Goal: Task Accomplishment & Management: Manage account settings

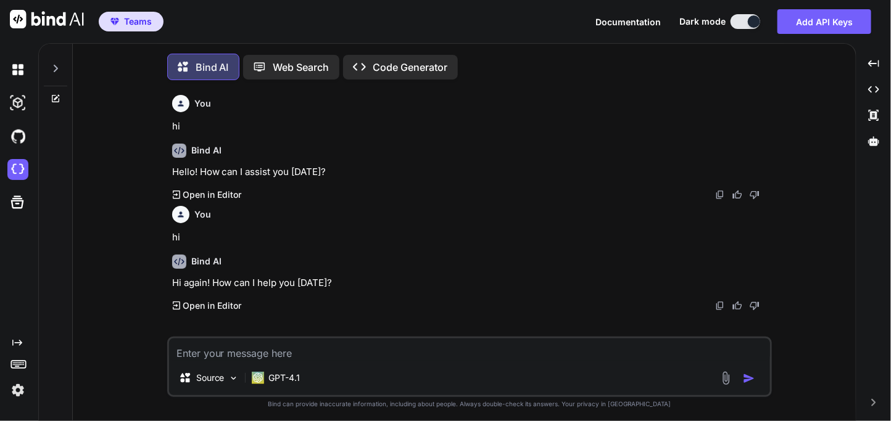
scroll to position [6, 0]
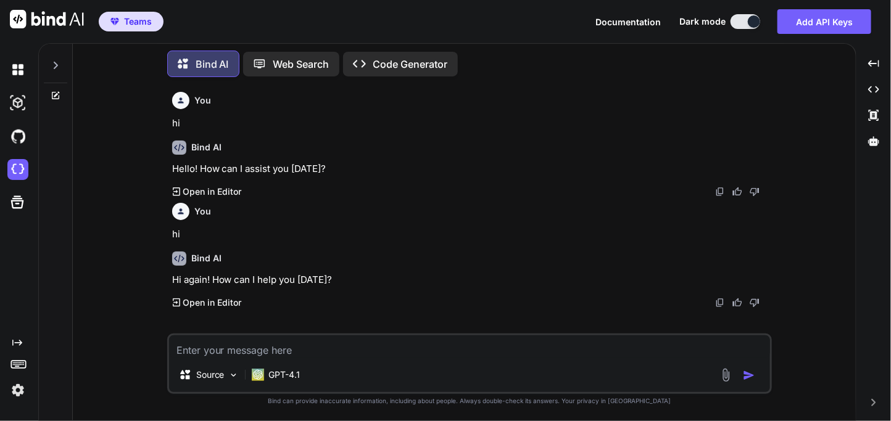
click at [23, 384] on img at bounding box center [17, 390] width 21 height 21
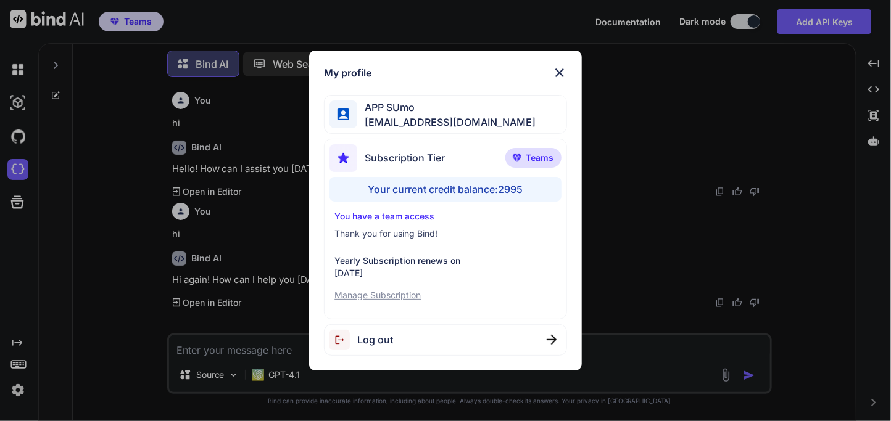
click at [19, 395] on div "My profile APP SUmo appsumo_120@yopmail.com Subscription Tier Teams Your curren…" at bounding box center [445, 210] width 891 height 421
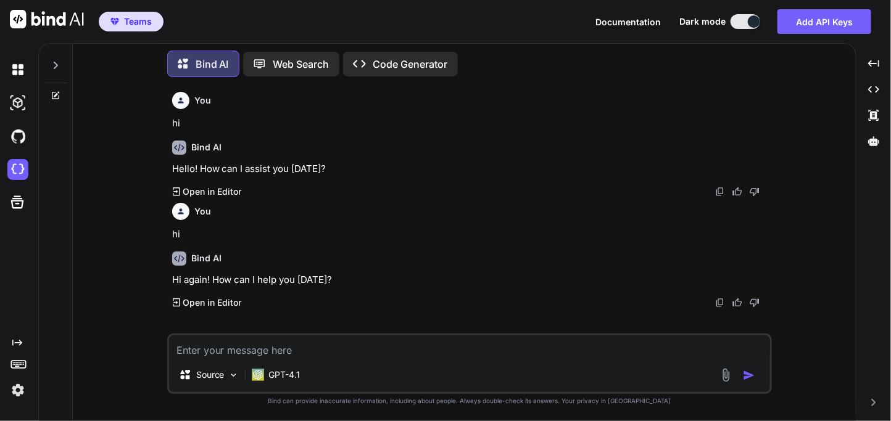
click at [11, 390] on img at bounding box center [17, 390] width 21 height 21
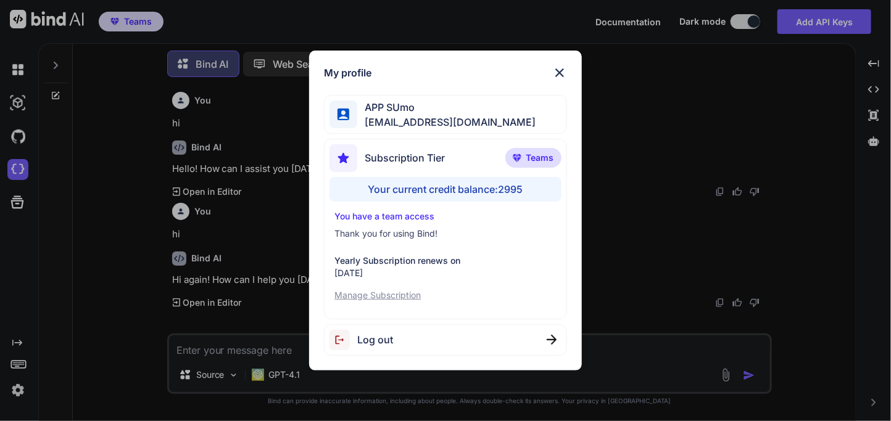
click at [195, 228] on div "My profile APP SUmo appsumo_120@yopmail.com Subscription Tier Teams Your curren…" at bounding box center [445, 210] width 891 height 421
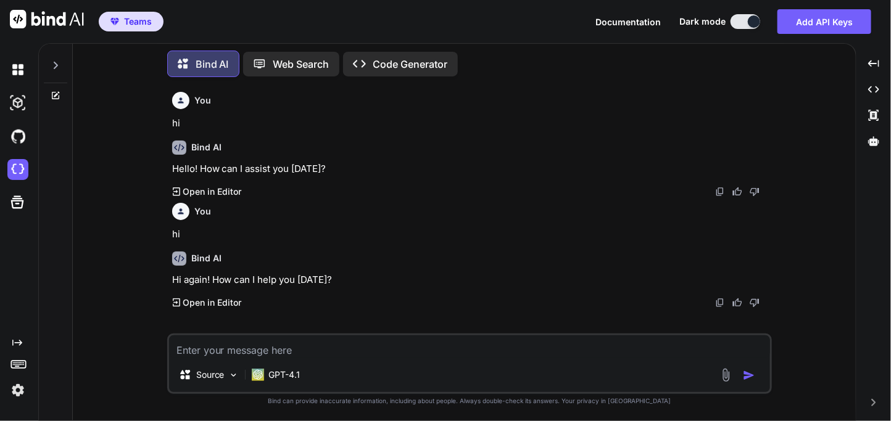
click at [225, 345] on textarea at bounding box center [469, 347] width 601 height 22
click at [816, 23] on button "Add API Keys" at bounding box center [824, 21] width 94 height 25
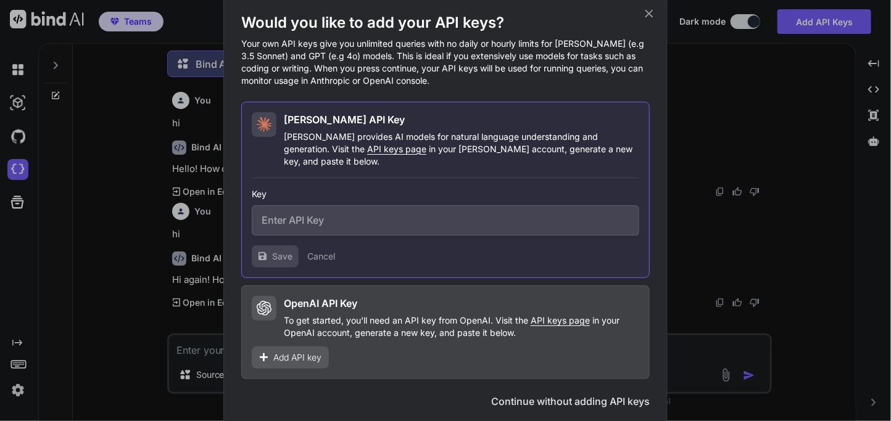
click at [295, 353] on span "Add API key" at bounding box center [297, 358] width 48 height 12
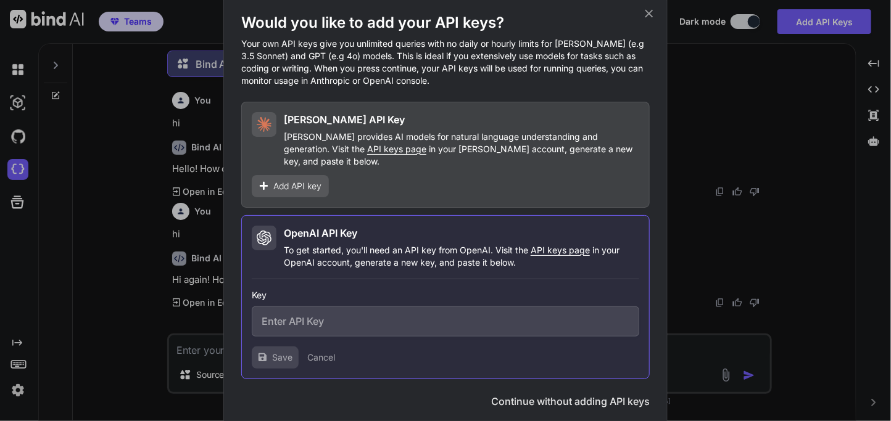
click at [356, 308] on input "text" at bounding box center [445, 322] width 387 height 30
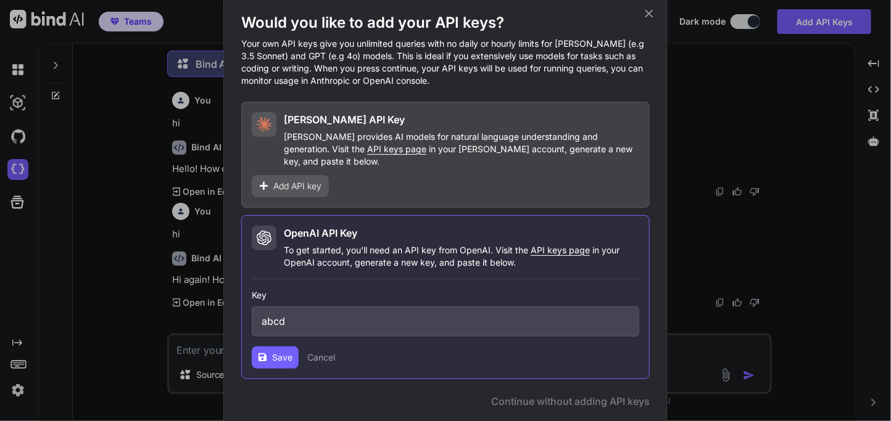
type input "abcd"
click at [276, 352] on span "Save" at bounding box center [282, 358] width 20 height 12
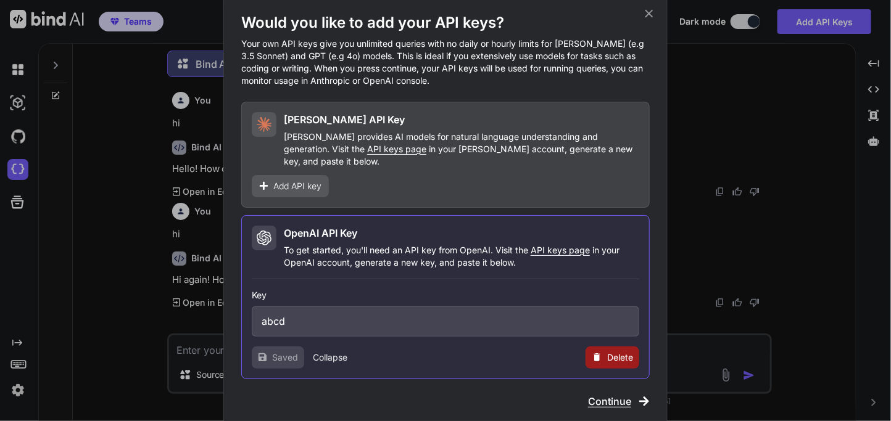
click at [606, 394] on span "Continue" at bounding box center [609, 401] width 43 height 15
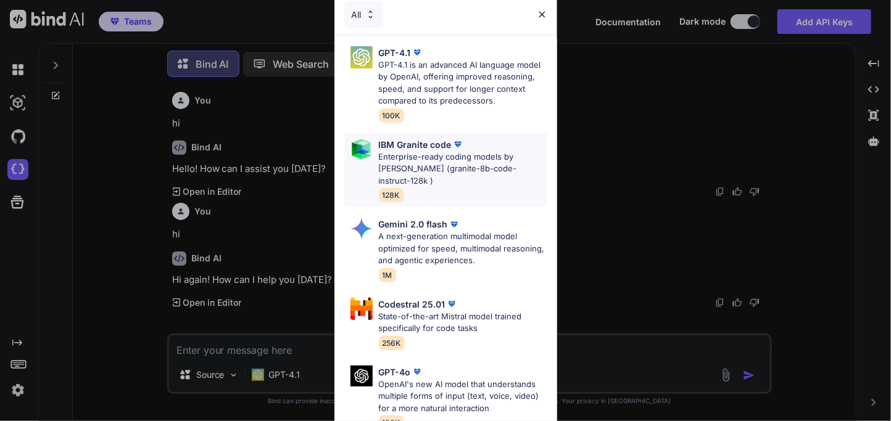
click at [349, 194] on div "IBM Granite code Enterprise-ready coding models by Ibm Watson (granite-8b-code-…" at bounding box center [445, 170] width 203 height 74
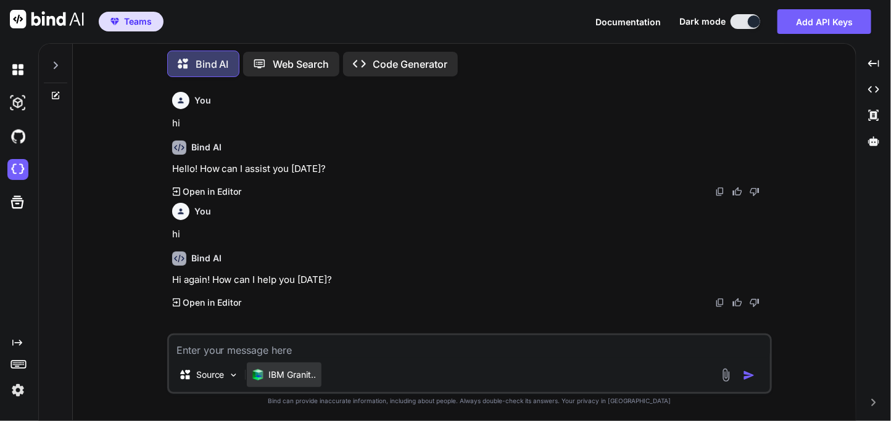
click at [281, 376] on p "IBM Granit.." at bounding box center [292, 375] width 47 height 12
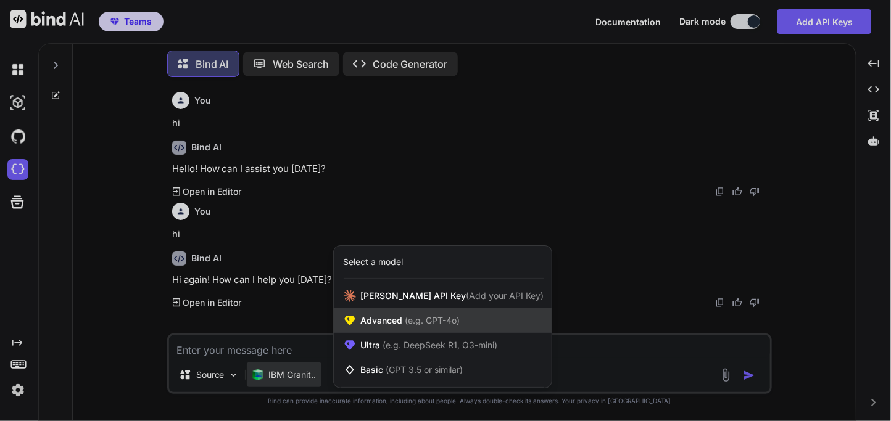
click at [373, 323] on span "Advanced (e.g. GPT-4o)" at bounding box center [410, 321] width 99 height 12
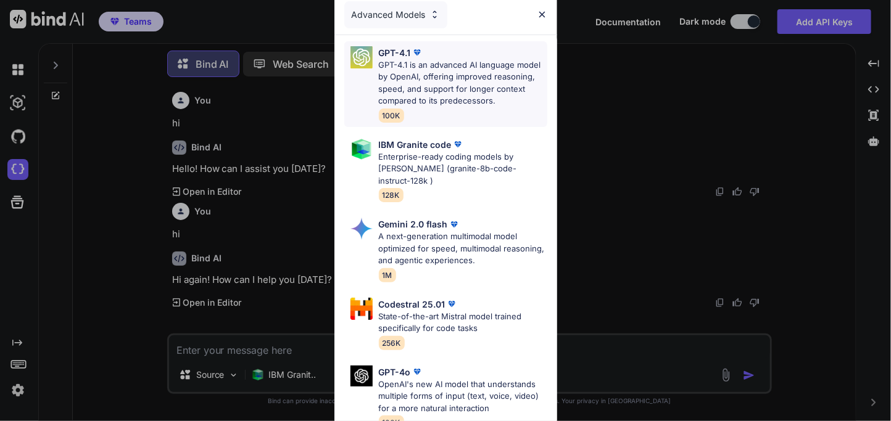
click at [432, 74] on p "GPT-4.1 is an advanced AI language model by OpenAI, offering improved reasoning…" at bounding box center [463, 83] width 168 height 48
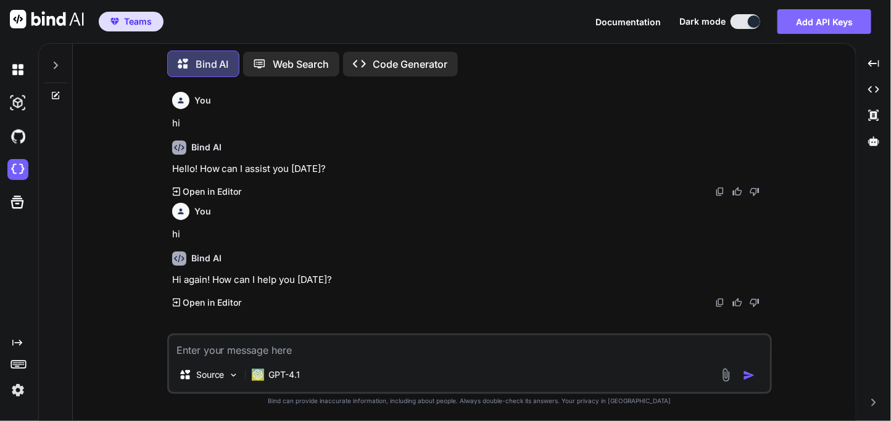
click at [820, 14] on button "Add API Keys" at bounding box center [824, 21] width 94 height 25
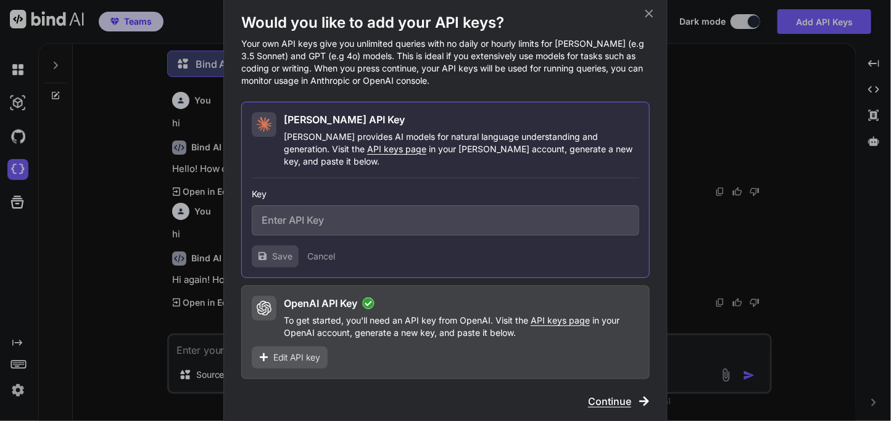
click at [646, 20] on icon at bounding box center [649, 14] width 14 height 14
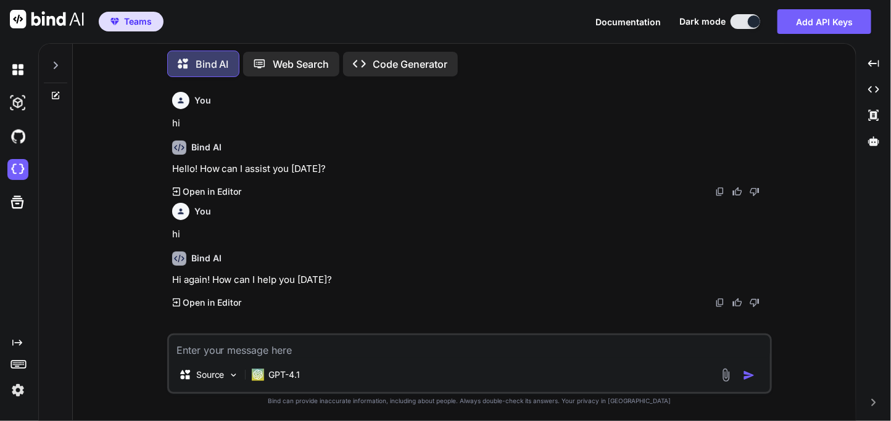
click at [221, 349] on textarea at bounding box center [469, 347] width 601 height 22
type textarea "Hi"
click at [745, 376] on img "button" at bounding box center [749, 376] width 12 height 12
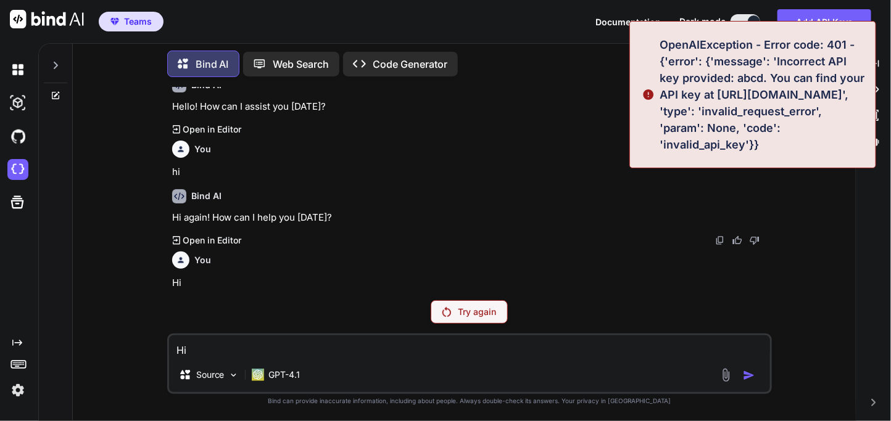
scroll to position [60, 0]
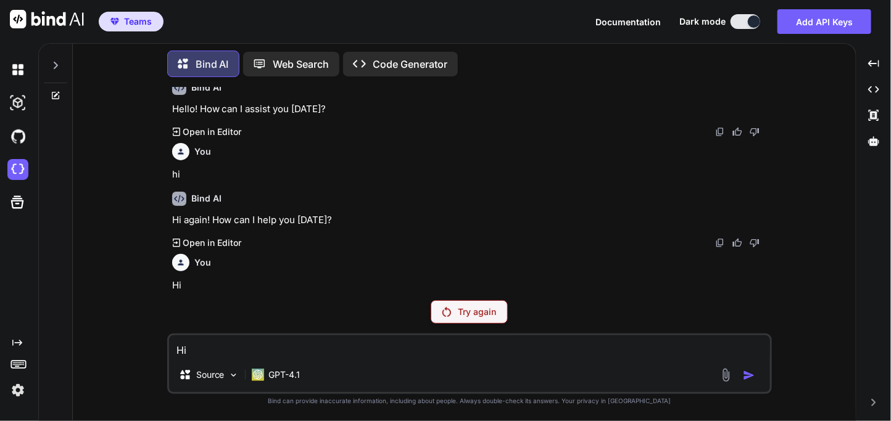
click at [459, 312] on p "Try again" at bounding box center [477, 312] width 38 height 12
click at [801, 28] on button "Add API Keys" at bounding box center [824, 21] width 94 height 25
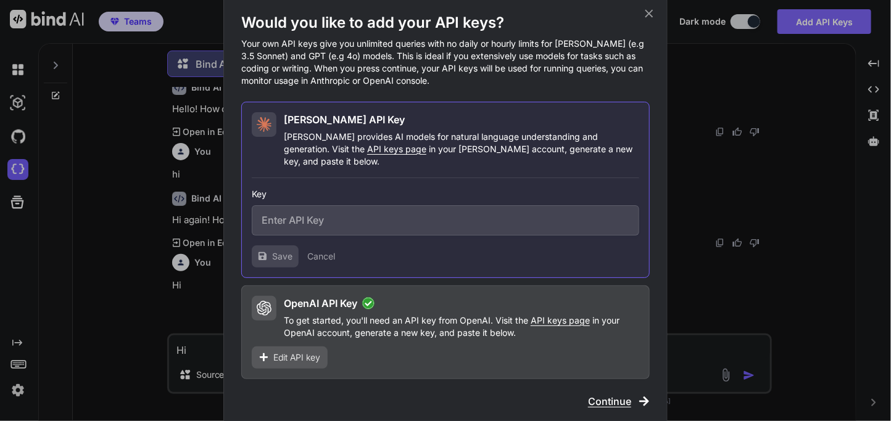
click at [801, 28] on div "Would you like to add your API keys? Your own API keys give you unlimited queri…" at bounding box center [445, 210] width 891 height 421
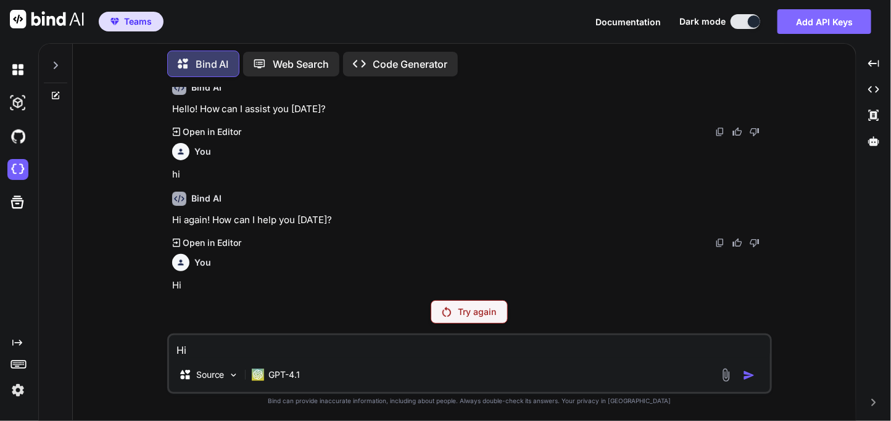
click at [801, 28] on button "Add API Keys" at bounding box center [824, 21] width 94 height 25
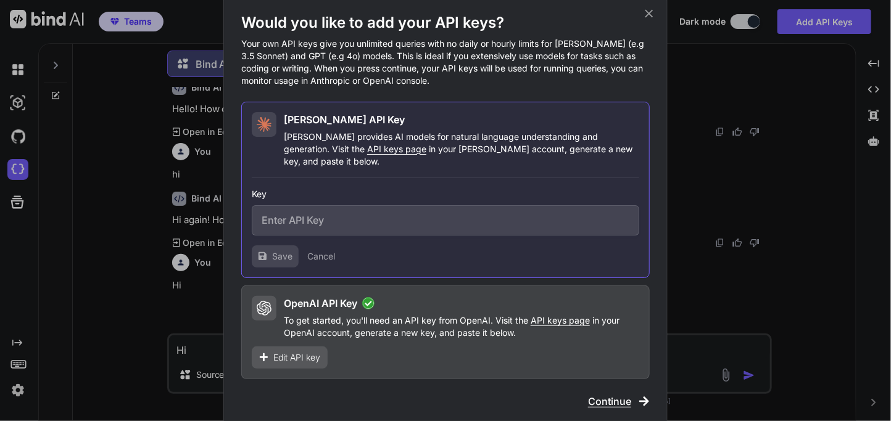
click at [273, 357] on div "Edit API key" at bounding box center [290, 358] width 76 height 22
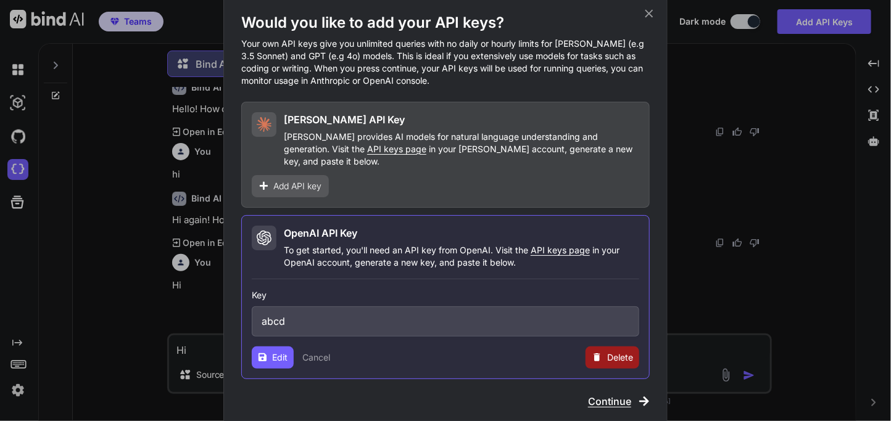
click at [319, 313] on input "abcd" at bounding box center [445, 322] width 387 height 30
paste input "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"
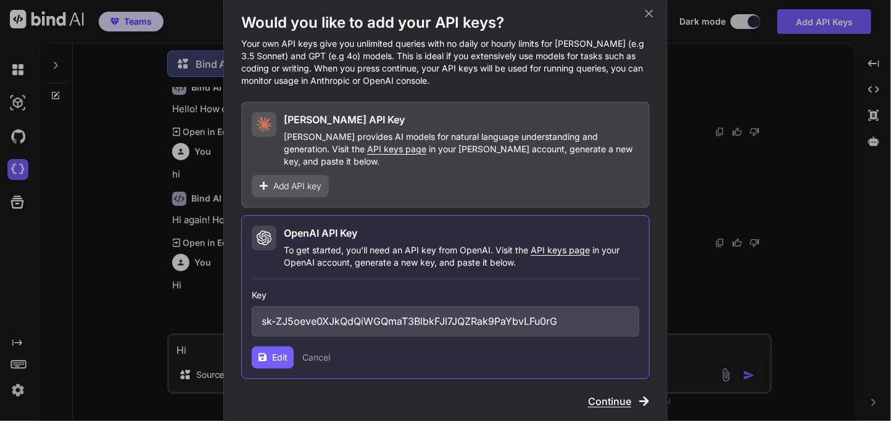
type input "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"
click at [264, 353] on icon at bounding box center [262, 357] width 8 height 8
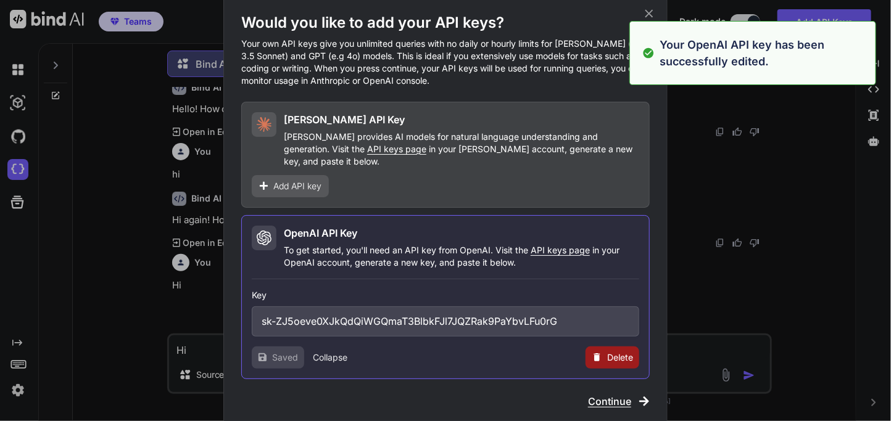
click at [597, 398] on span "Continue" at bounding box center [609, 401] width 43 height 15
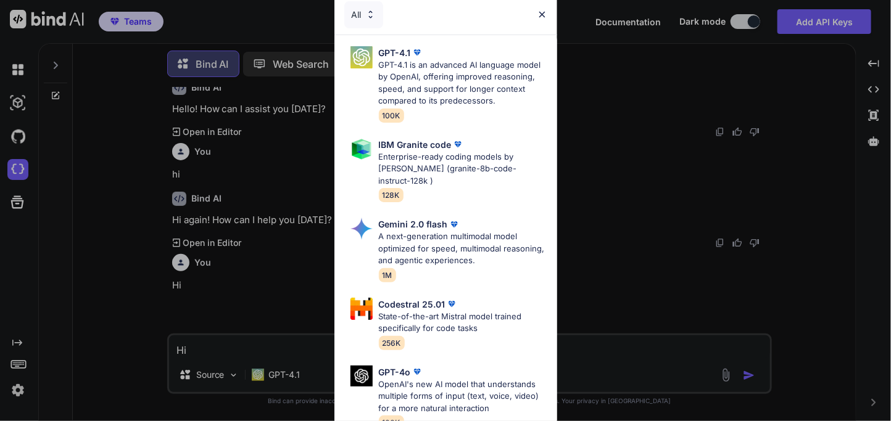
click at [543, 16] on img at bounding box center [542, 14] width 10 height 10
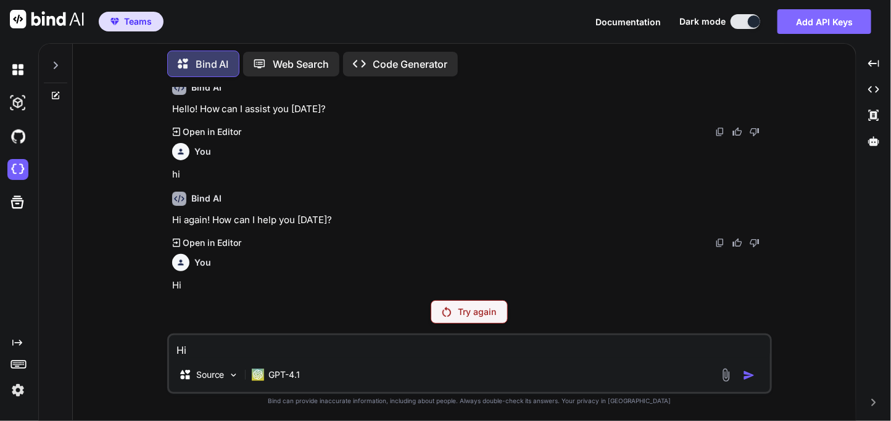
click at [809, 27] on button "Add API Keys" at bounding box center [824, 21] width 94 height 25
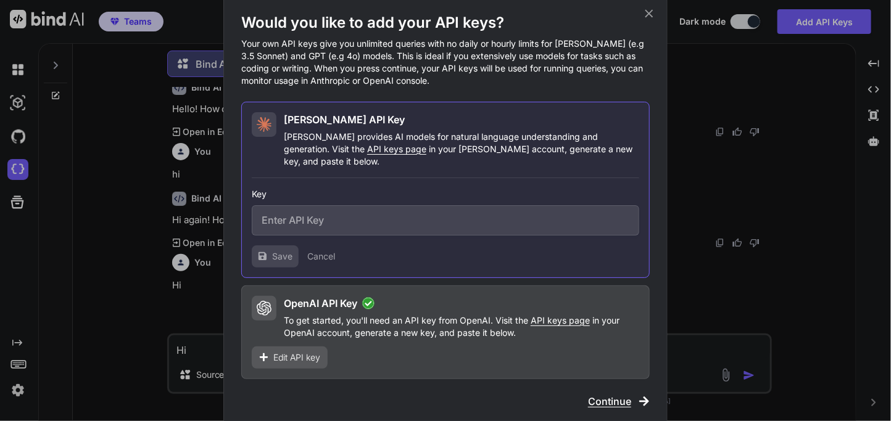
click at [322, 347] on div "Edit API key" at bounding box center [290, 358] width 76 height 22
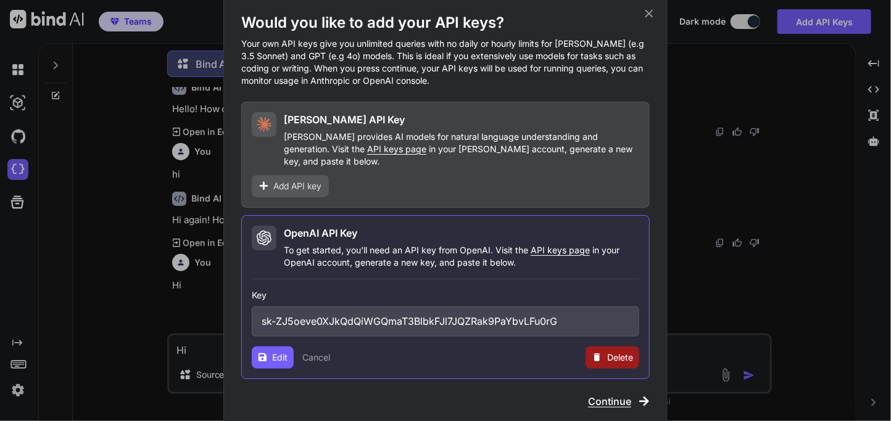
click at [624, 352] on span "Delete" at bounding box center [620, 358] width 26 height 12
click at [587, 352] on button "Delete" at bounding box center [587, 358] width 26 height 12
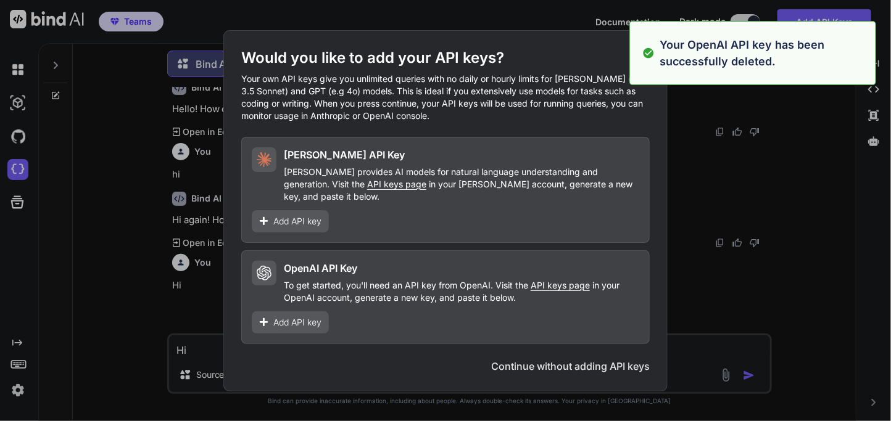
click at [612, 392] on div "Would you like to add your API keys? Your own API keys give you unlimited queri…" at bounding box center [445, 210] width 891 height 421
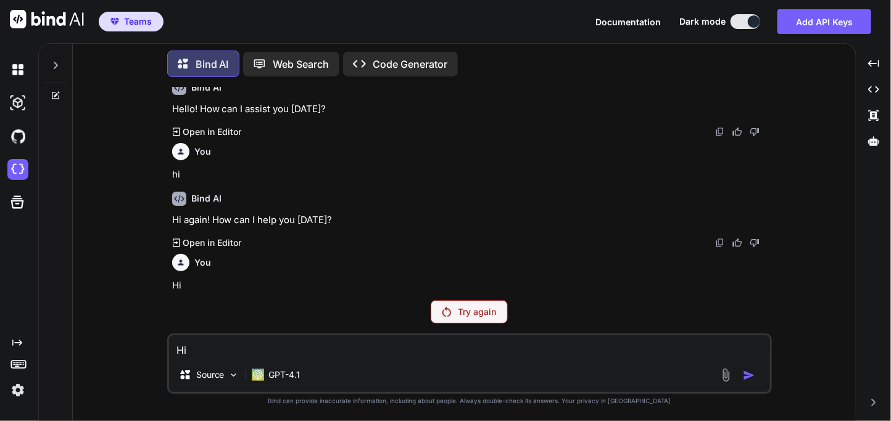
click at [14, 395] on img at bounding box center [17, 390] width 21 height 21
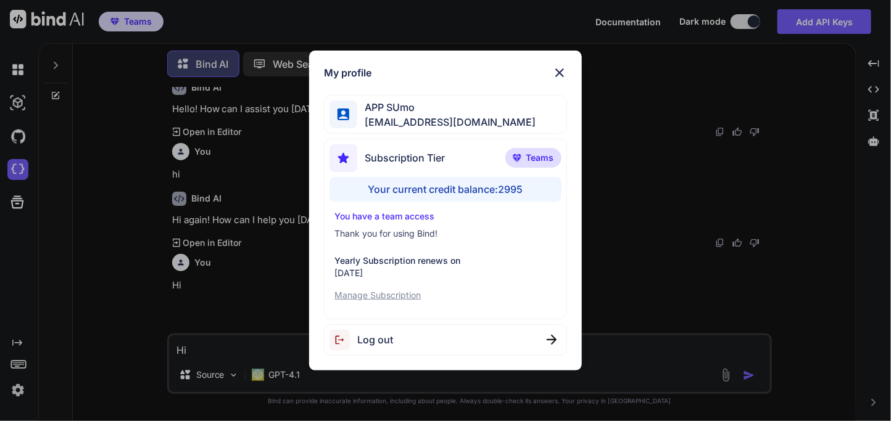
click at [365, 321] on div "My profile APP SUmo appsumo_120@yopmail.com Subscription Tier Teams Your curren…" at bounding box center [445, 211] width 272 height 320
click at [390, 342] on span "Log out" at bounding box center [375, 339] width 36 height 15
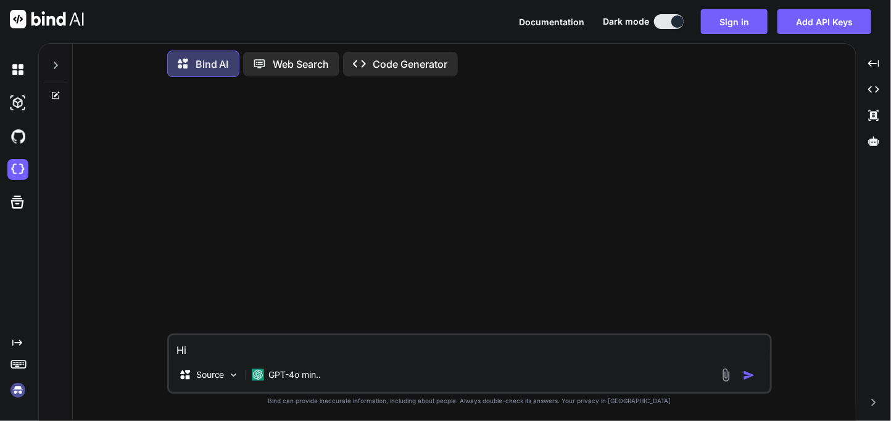
scroll to position [0, 0]
click at [23, 389] on img at bounding box center [17, 390] width 21 height 21
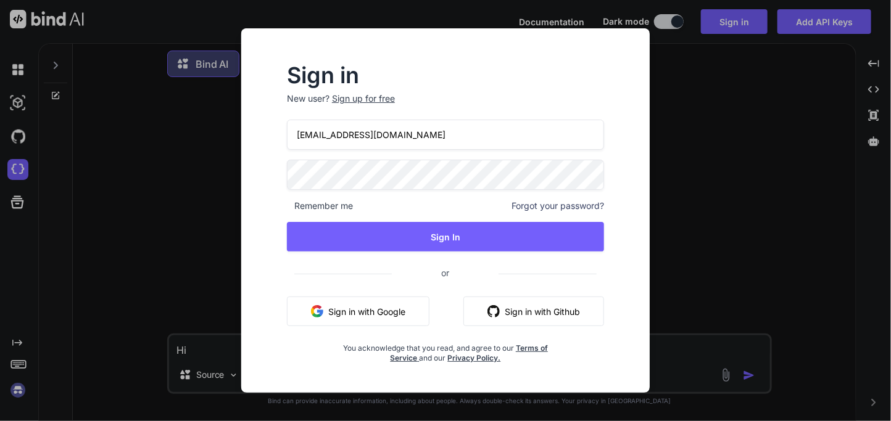
click at [392, 131] on input "appsumo_103@yopmail.com" at bounding box center [445, 135] width 317 height 30
click at [352, 138] on input "appsumo_103@yopmail.com" at bounding box center [446, 135] width 318 height 30
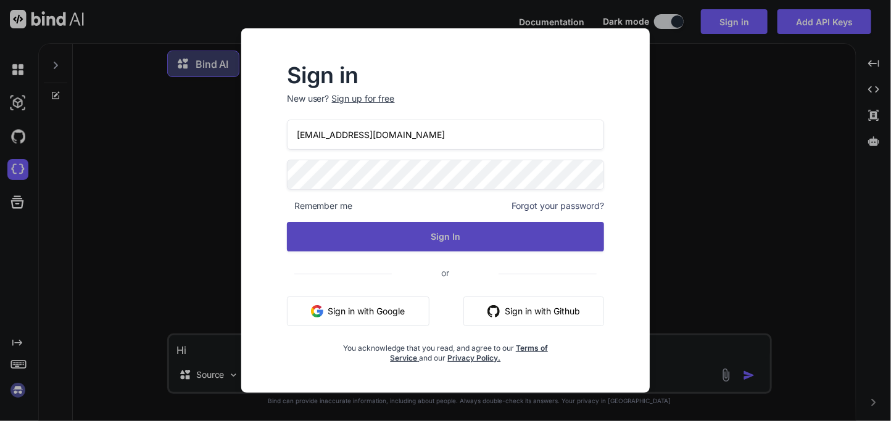
type input "appsumo_122@yopmail.com"
click at [448, 238] on button "Sign In" at bounding box center [446, 237] width 318 height 30
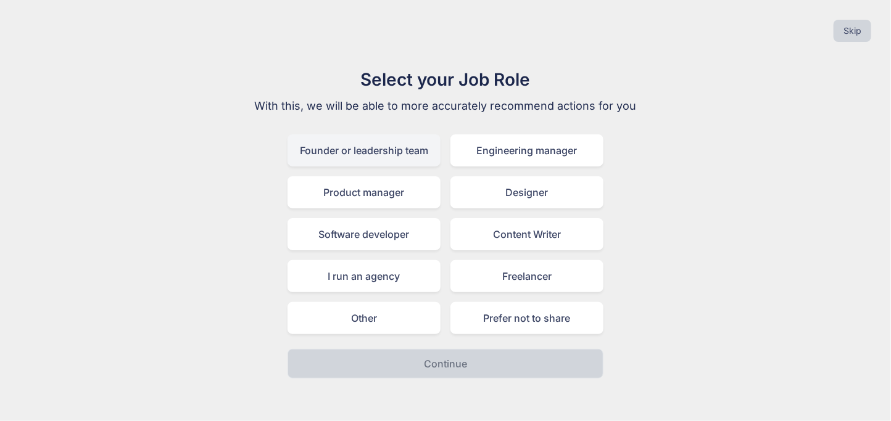
click at [397, 150] on div "Founder or leadership team" at bounding box center [363, 150] width 153 height 32
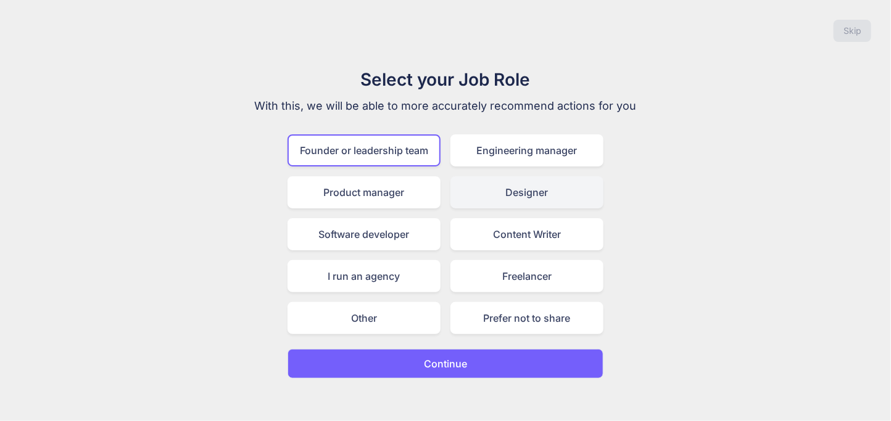
click at [508, 188] on div "Designer" at bounding box center [526, 192] width 153 height 32
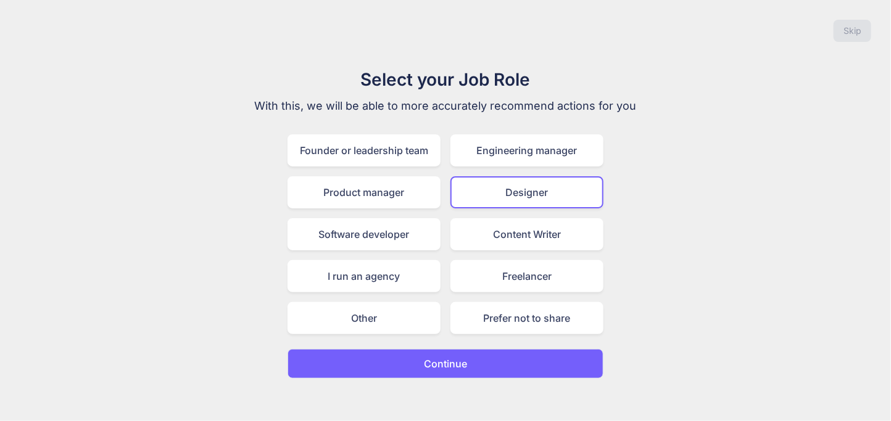
click at [510, 356] on button "Continue" at bounding box center [445, 364] width 316 height 30
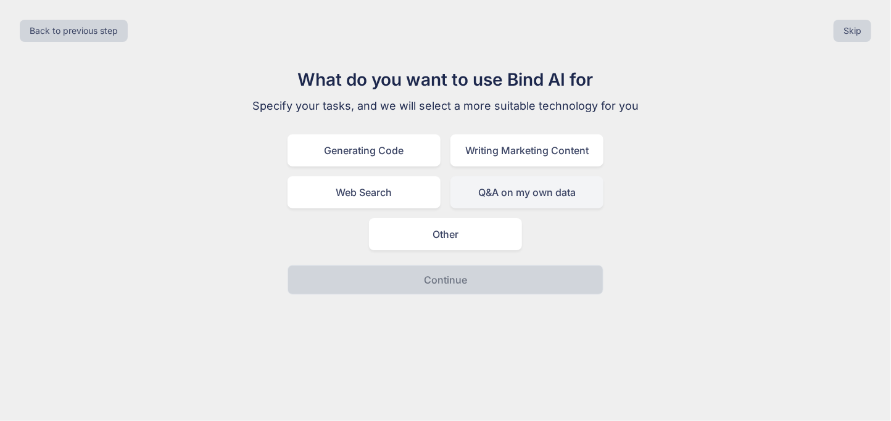
click at [493, 204] on div "Q&A on my own data" at bounding box center [526, 192] width 153 height 32
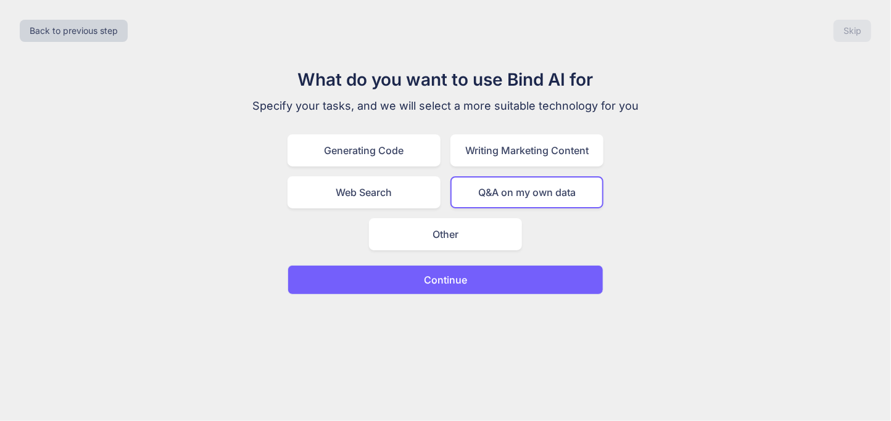
click at [467, 281] on button "Continue" at bounding box center [445, 280] width 316 height 30
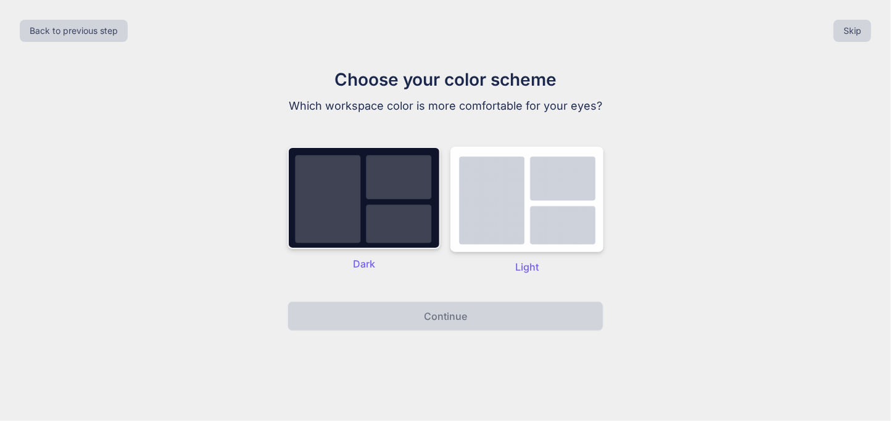
click at [360, 247] on img at bounding box center [363, 198] width 153 height 102
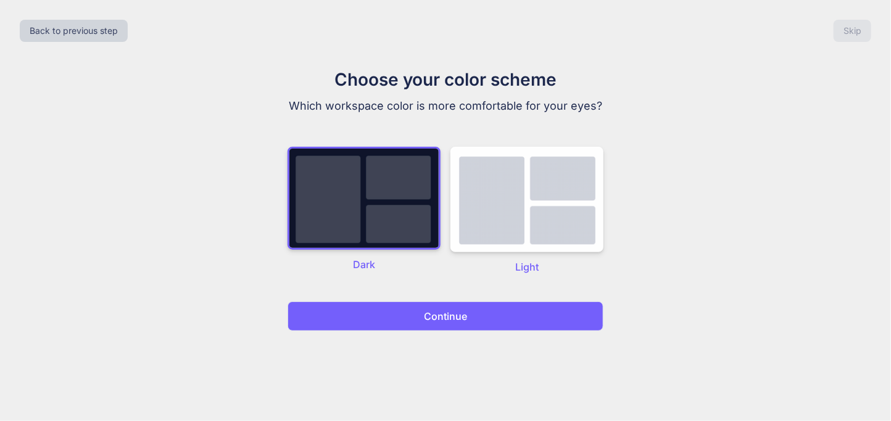
click at [439, 316] on p "Continue" at bounding box center [445, 316] width 43 height 15
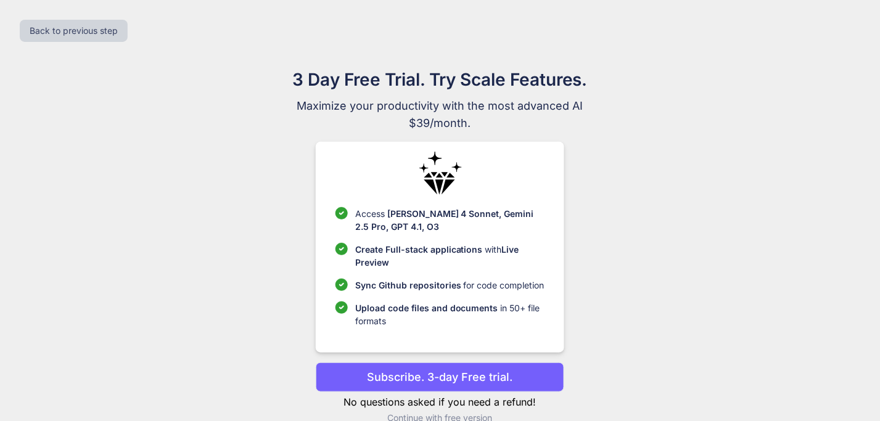
click at [442, 415] on p "Continue with free version" at bounding box center [440, 418] width 249 height 12
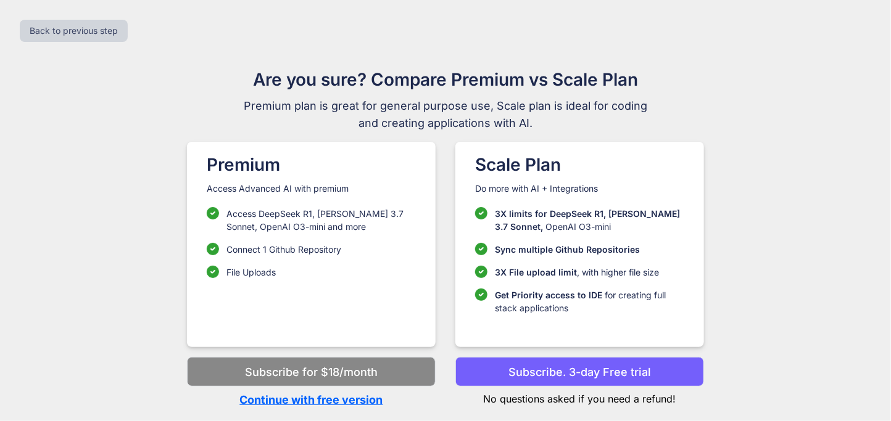
click at [368, 395] on p "Continue with free version" at bounding box center [311, 400] width 249 height 17
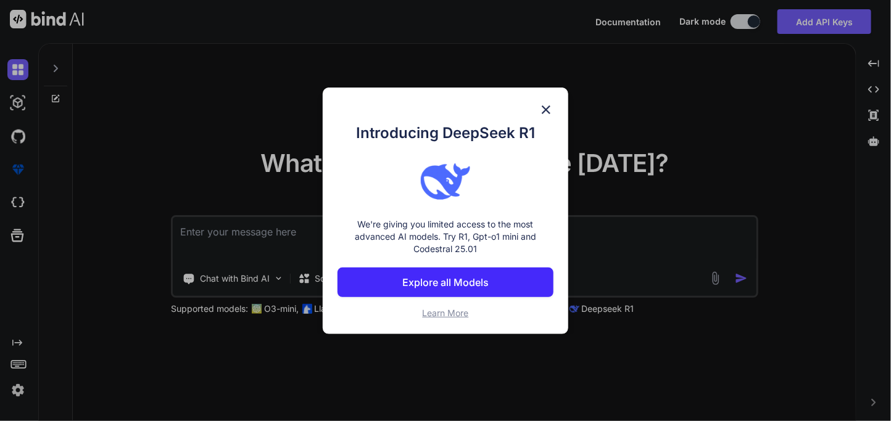
click at [339, 397] on div "Introducing DeepSeek R1 We're giving you limited access to the most advanced AI…" at bounding box center [445, 210] width 891 height 421
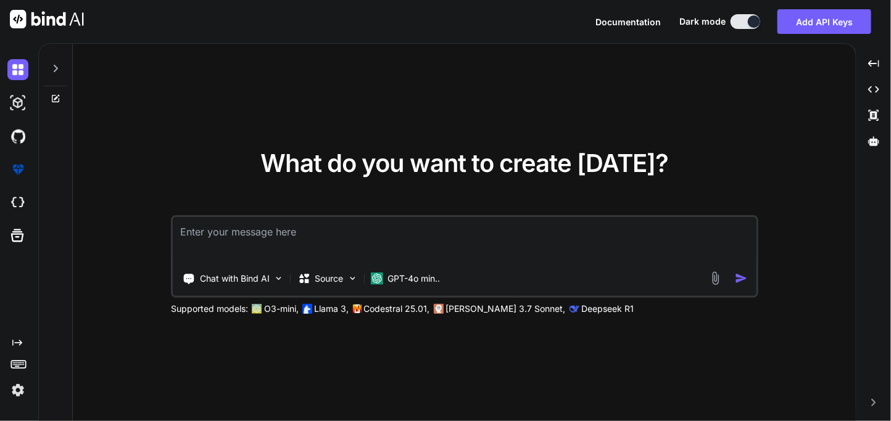
click at [339, 397] on div "What do you want to create today? Chat with Bind AI Source GPT-4o min.. Support…" at bounding box center [464, 233] width 783 height 378
click at [27, 207] on img at bounding box center [17, 202] width 21 height 21
click at [25, 194] on img at bounding box center [17, 202] width 21 height 21
click at [820, 23] on button "Add API Keys" at bounding box center [824, 21] width 94 height 25
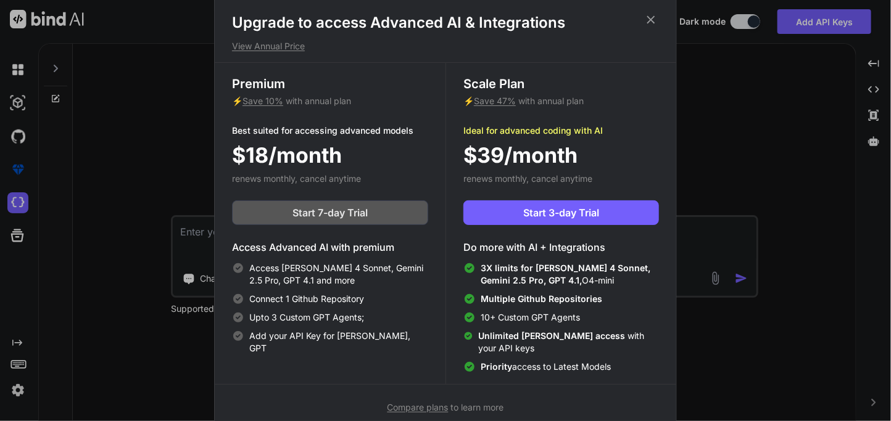
click at [355, 207] on span "Start 7-day Trial" at bounding box center [329, 212] width 75 height 15
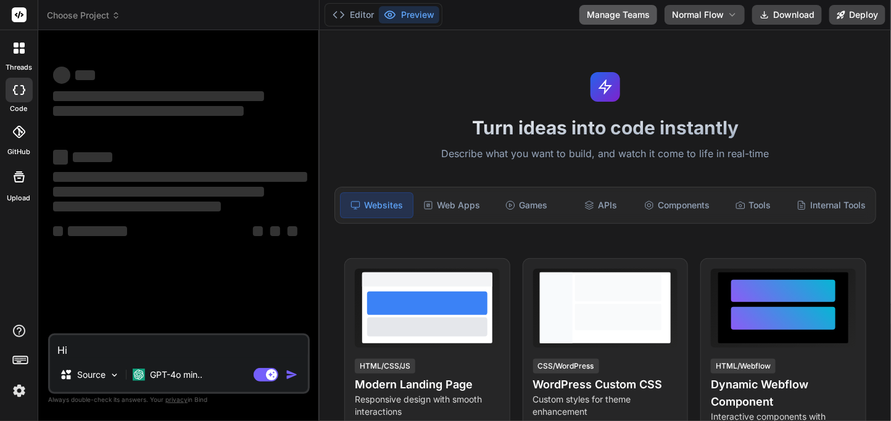
click at [600, 14] on button "Manage Teams" at bounding box center [618, 15] width 78 height 20
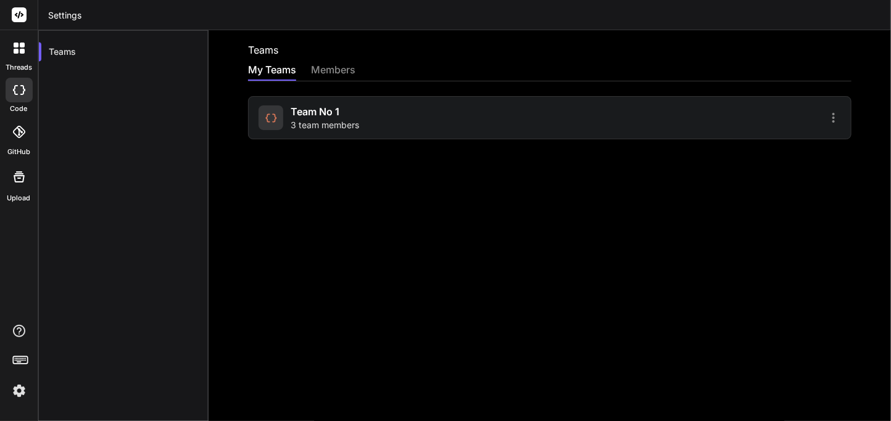
click at [306, 123] on span "3 team members" at bounding box center [325, 125] width 68 height 12
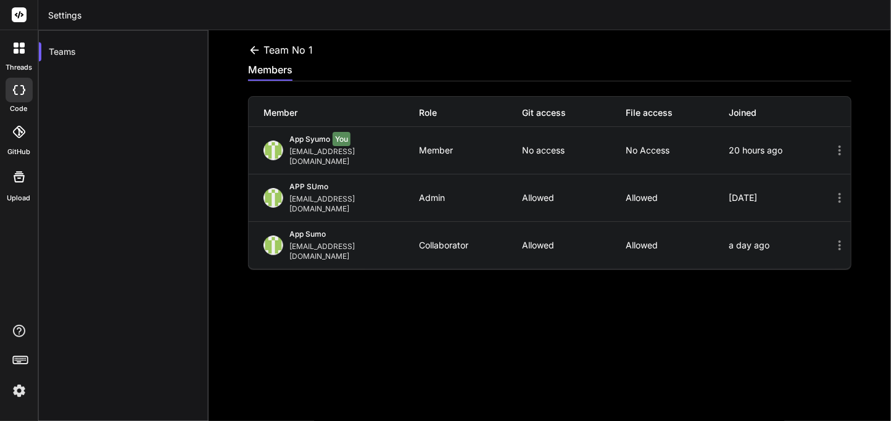
click at [254, 46] on icon at bounding box center [254, 50] width 9 height 8
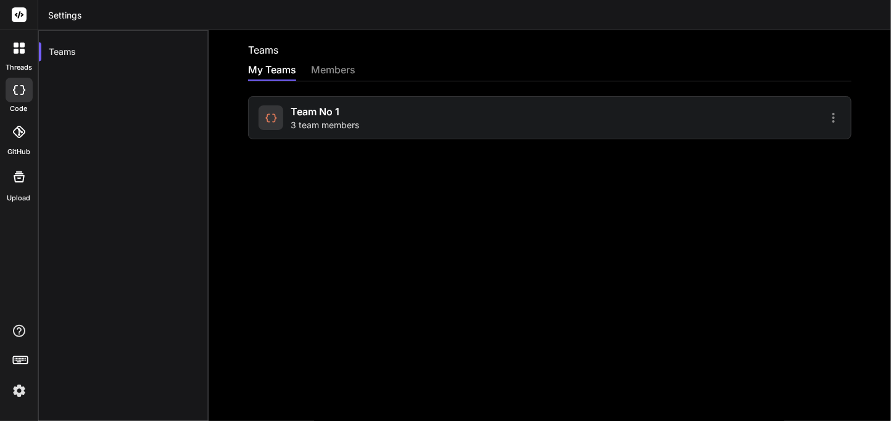
click at [256, 59] on div "Teams My Teams members Team No 1 3 team members" at bounding box center [550, 240] width 682 height 421
click at [298, 112] on span "Team No 1" at bounding box center [315, 111] width 49 height 15
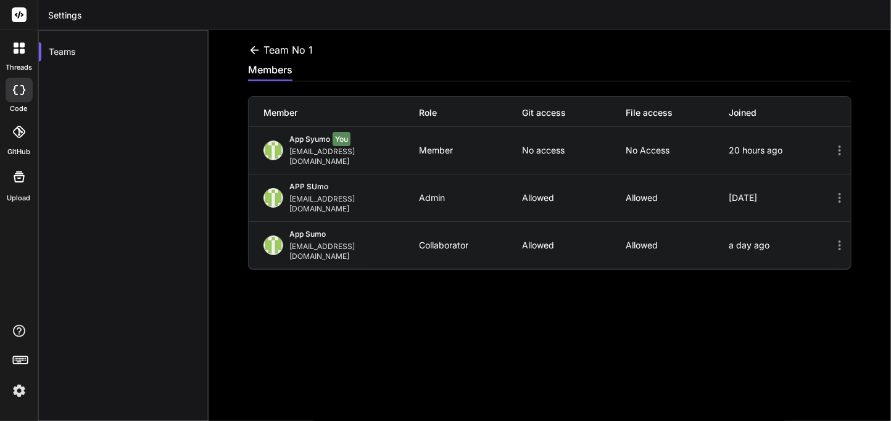
click at [286, 130] on div "App Syumo You appsumo_122@yopmail.com Member No access No access 20 hours ago" at bounding box center [550, 150] width 602 height 47
click at [20, 96] on div at bounding box center [19, 90] width 27 height 25
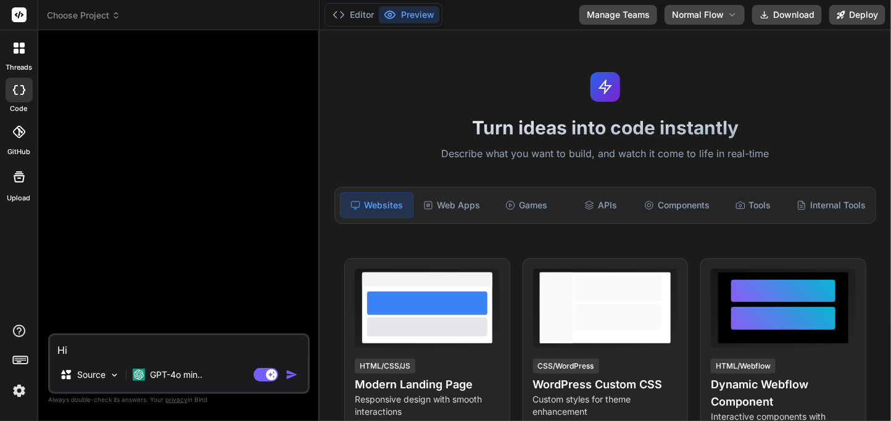
type textarea "x"
click at [629, 14] on button "Manage Teams" at bounding box center [618, 15] width 78 height 20
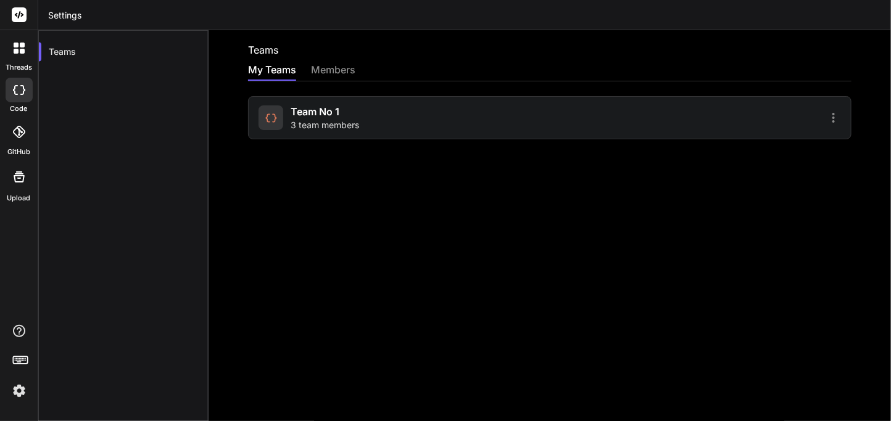
click at [296, 125] on span "3 team members" at bounding box center [325, 125] width 68 height 12
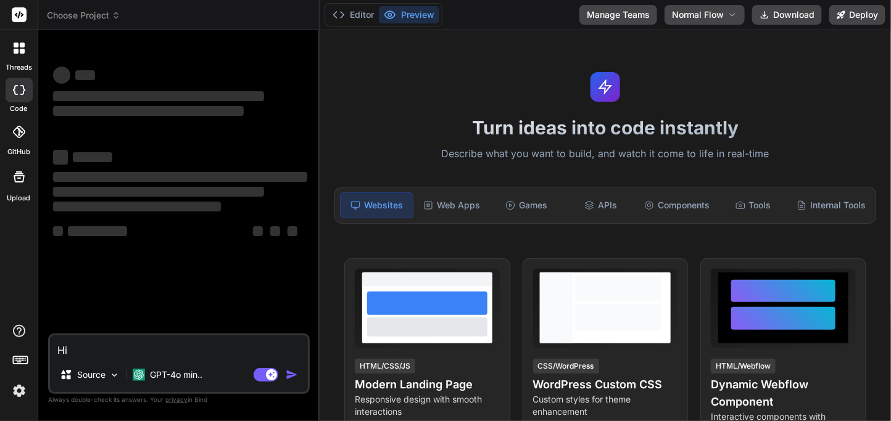
click at [612, 17] on button "Manage Teams" at bounding box center [618, 15] width 78 height 20
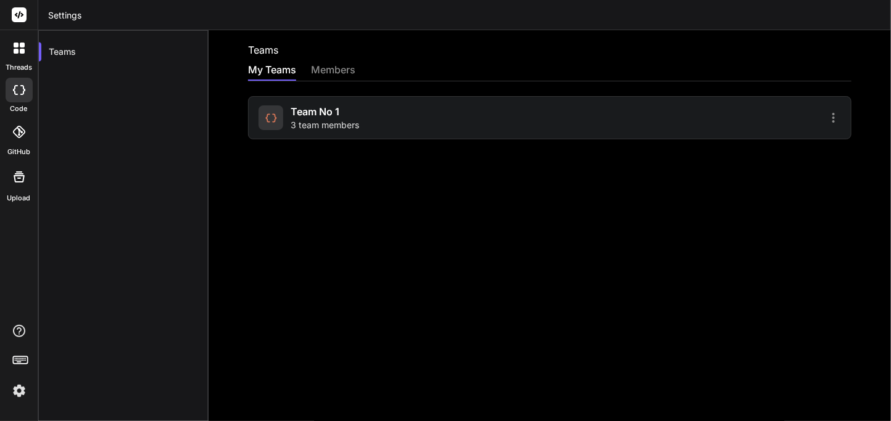
click at [286, 122] on div "Team No 1 3 team members" at bounding box center [401, 117] width 287 height 27
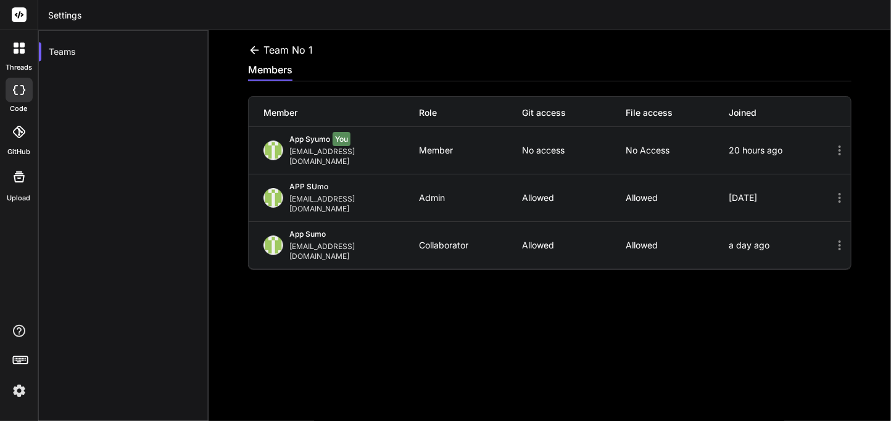
click at [286, 122] on div "Member Role Git access File access Joined" at bounding box center [550, 112] width 602 height 30
click at [11, 87] on div at bounding box center [19, 90] width 27 height 25
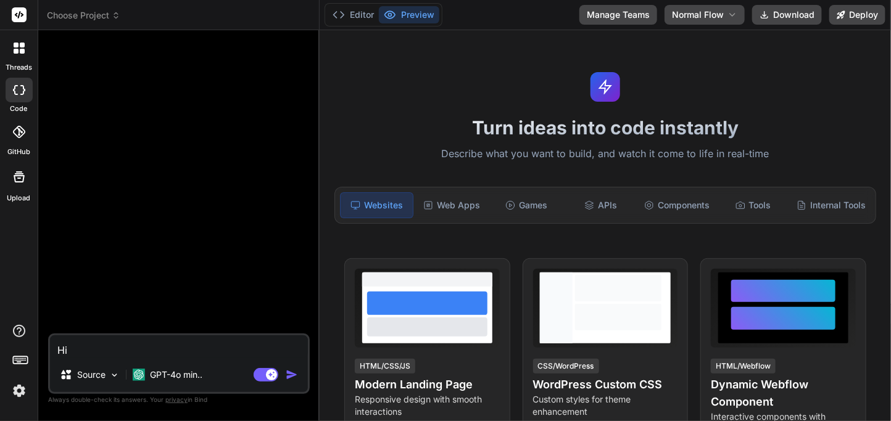
click at [291, 373] on img "button" at bounding box center [292, 375] width 12 height 12
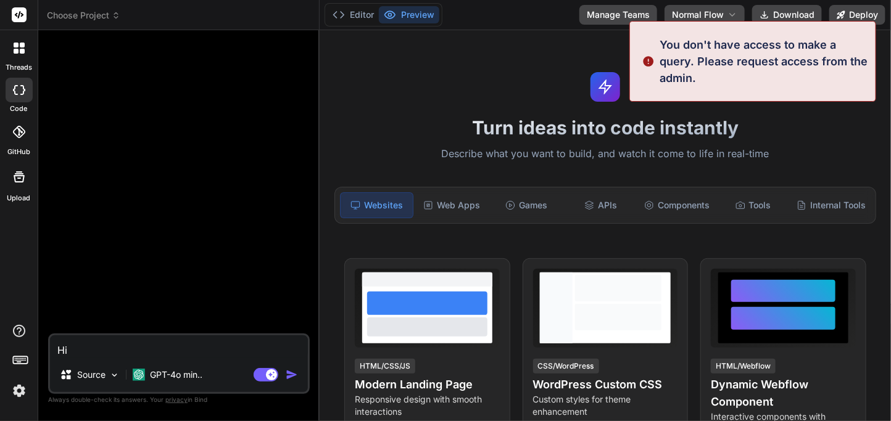
type textarea "x"
click at [596, 5] on button "Manage Teams" at bounding box center [618, 15] width 78 height 20
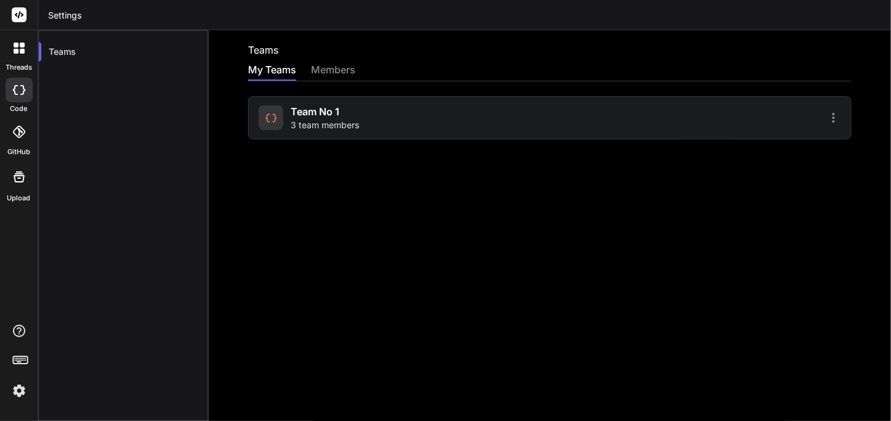
click at [305, 96] on div "Team No 1 3 team members" at bounding box center [549, 117] width 603 height 43
click at [304, 103] on div "Team No 1 3 team members" at bounding box center [549, 117] width 603 height 43
click at [304, 116] on span "Team No 1" at bounding box center [315, 111] width 49 height 15
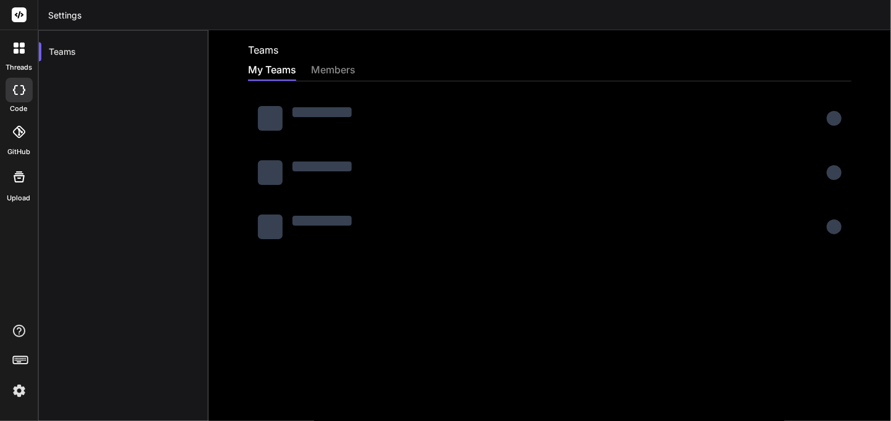
click at [387, 59] on div "Teams My Teams members" at bounding box center [550, 240] width 682 height 421
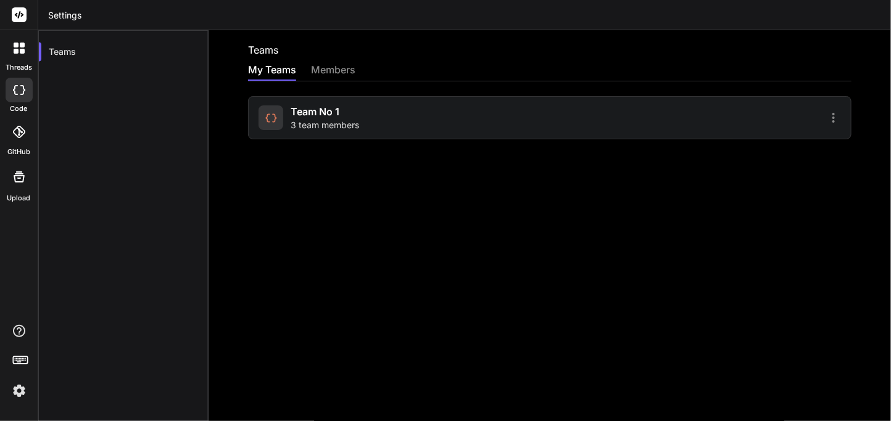
click at [27, 387] on img at bounding box center [19, 391] width 21 height 21
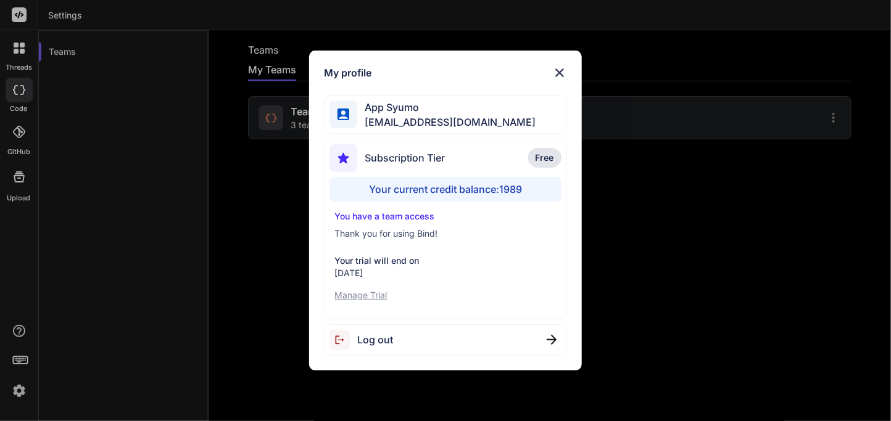
click at [559, 72] on img at bounding box center [559, 72] width 15 height 15
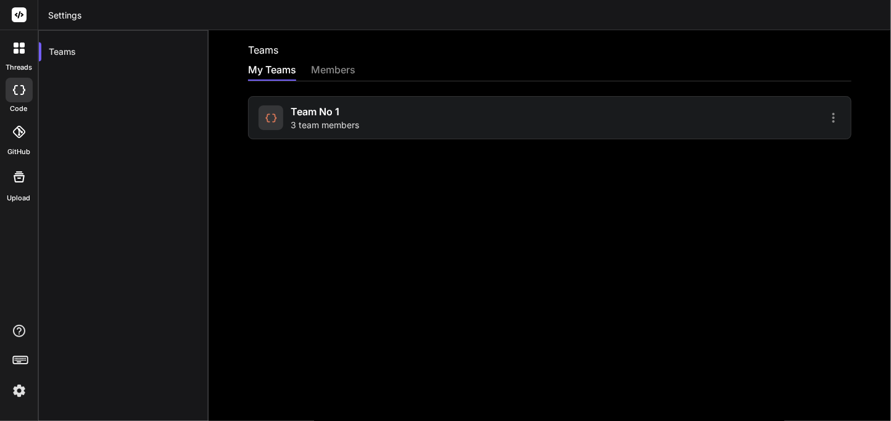
click at [313, 126] on span "3 team members" at bounding box center [325, 125] width 68 height 12
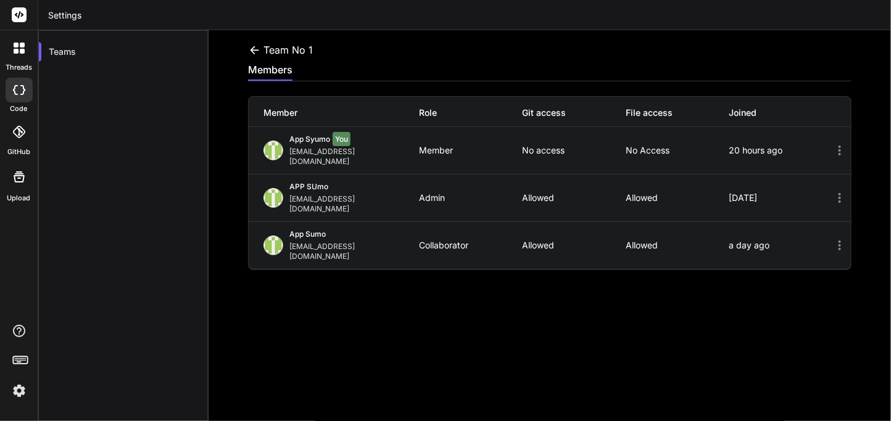
click at [25, 79] on div at bounding box center [19, 90] width 27 height 25
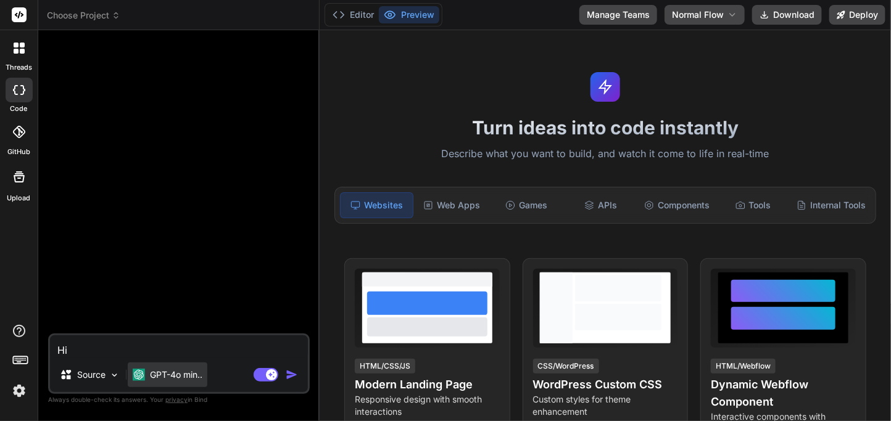
type textarea "x"
click at [162, 374] on p "GPT-4o min.." at bounding box center [176, 375] width 52 height 12
click at [82, 355] on textarea "Hi" at bounding box center [179, 347] width 258 height 22
click at [173, 370] on p "GPT-4o min.." at bounding box center [176, 375] width 52 height 12
click at [139, 376] on img at bounding box center [139, 375] width 12 height 12
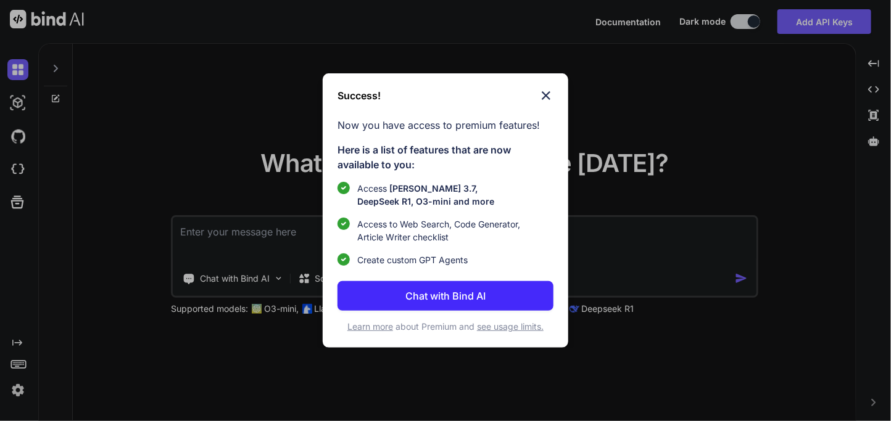
click at [469, 305] on button "Chat with Bind AI" at bounding box center [444, 296] width 215 height 30
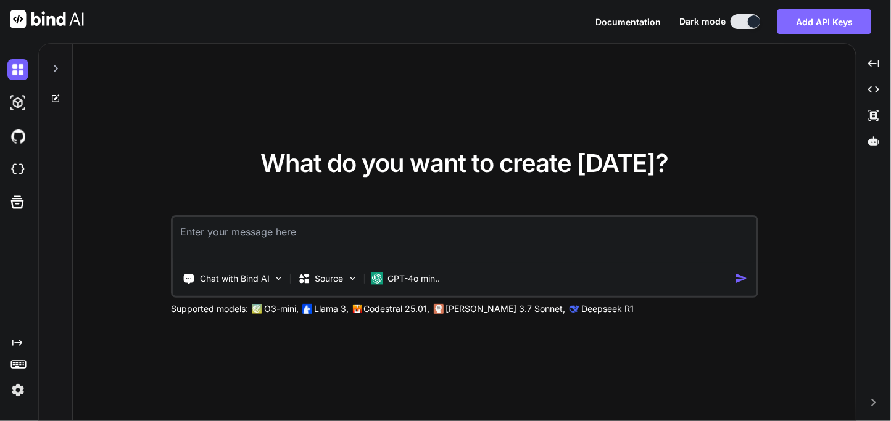
type textarea "x"
click at [819, 14] on button "Add API Keys" at bounding box center [824, 21] width 94 height 25
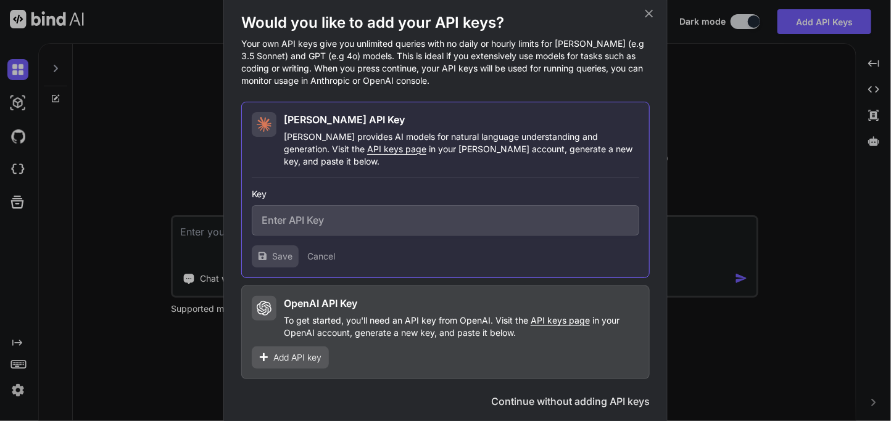
click at [291, 360] on div "Add API key" at bounding box center [290, 358] width 77 height 22
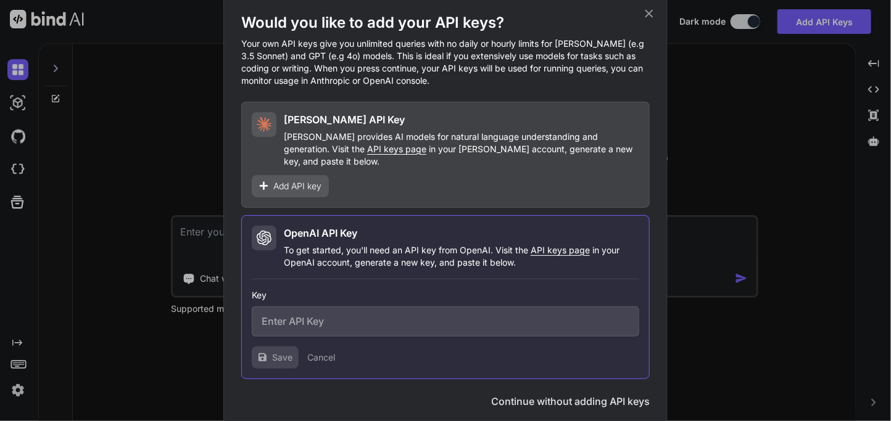
click at [360, 316] on input "text" at bounding box center [445, 322] width 387 height 30
paste input "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"
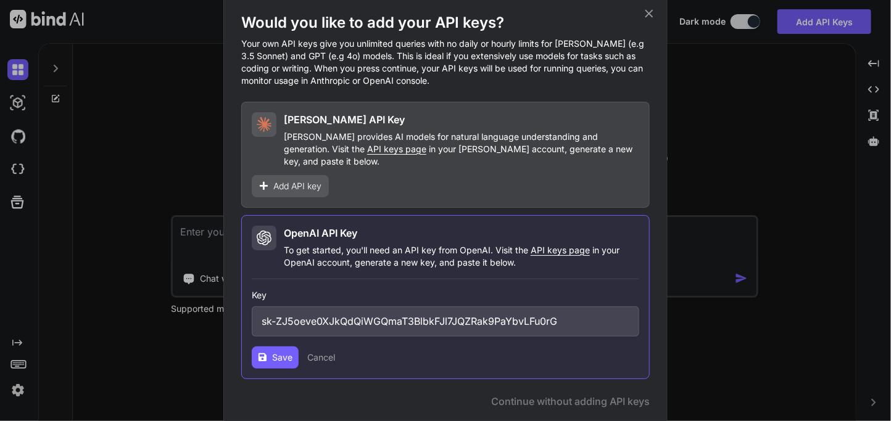
type input "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"
click at [279, 355] on span "Save" at bounding box center [282, 358] width 20 height 12
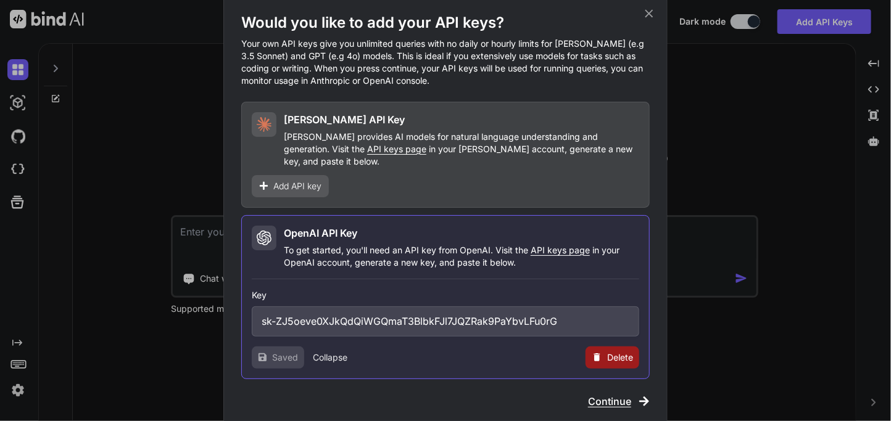
click at [619, 400] on span "Continue" at bounding box center [609, 401] width 43 height 15
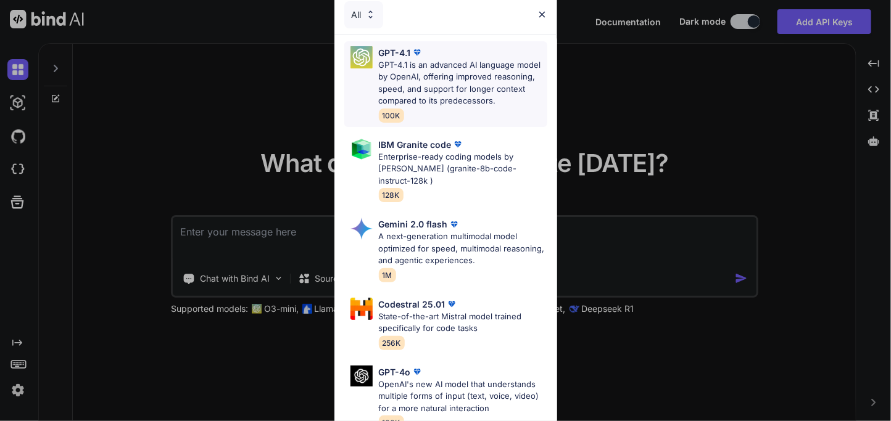
click at [411, 79] on p "GPT-4.1 is an advanced AI language model by OpenAI, offering improved reasoning…" at bounding box center [463, 83] width 168 height 48
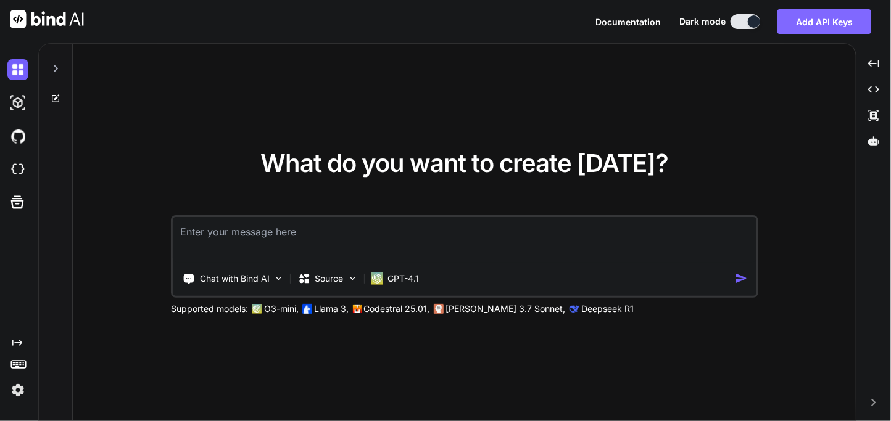
click at [809, 10] on button "Add API Keys" at bounding box center [824, 21] width 94 height 25
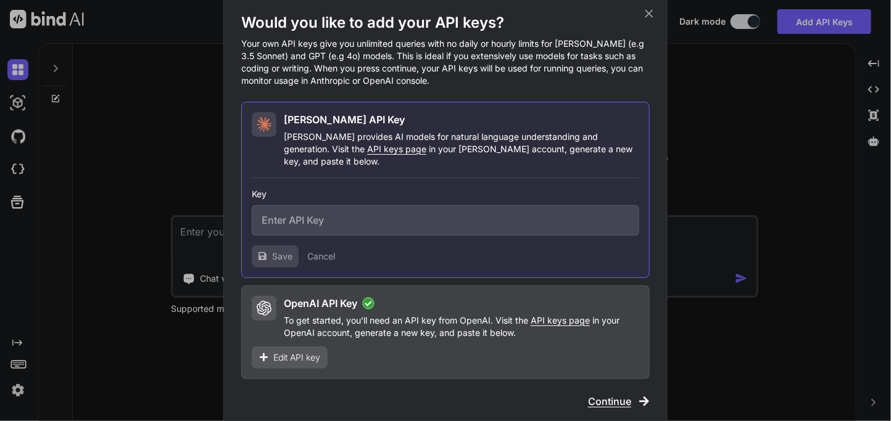
click at [300, 355] on span "Edit API key" at bounding box center [296, 358] width 47 height 12
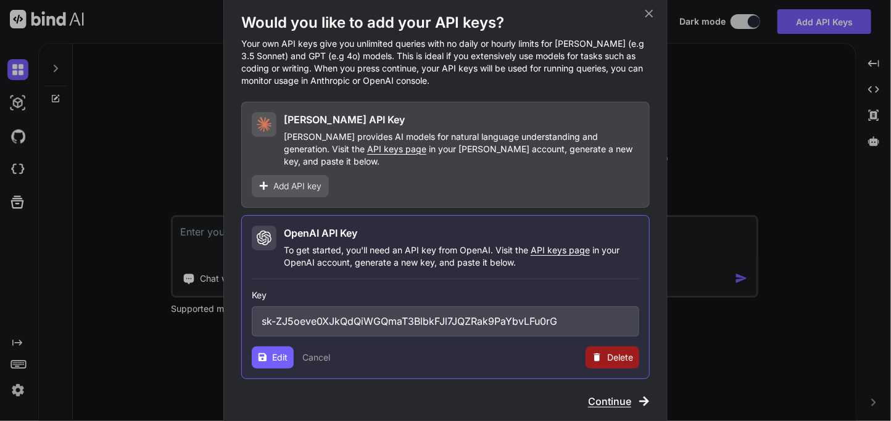
click at [614, 352] on span "Delete" at bounding box center [620, 358] width 26 height 12
click at [584, 352] on button "Delete" at bounding box center [587, 358] width 26 height 12
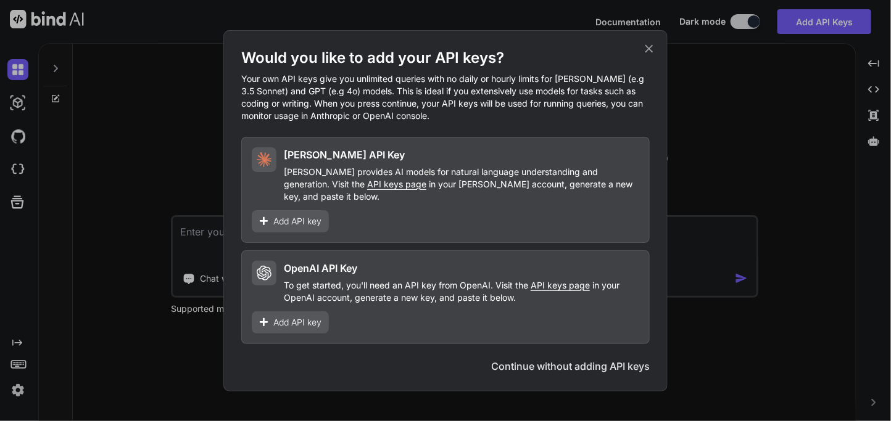
click at [652, 52] on icon at bounding box center [649, 48] width 8 height 8
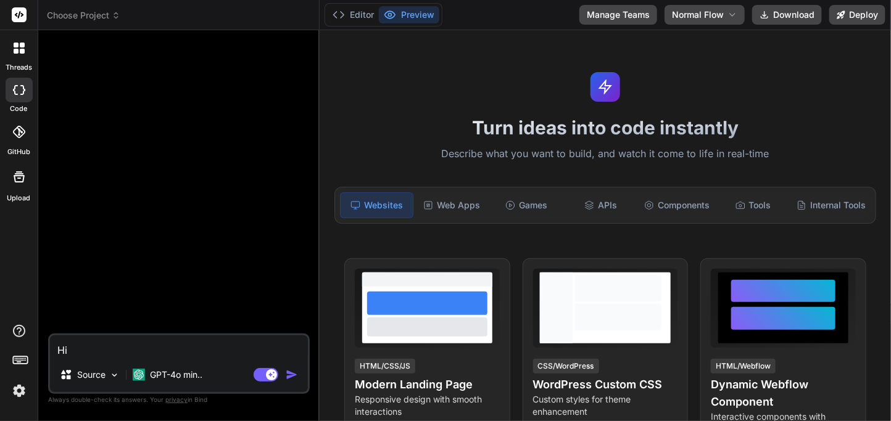
click at [289, 374] on img "button" at bounding box center [292, 375] width 12 height 12
click at [292, 378] on img "button" at bounding box center [292, 375] width 12 height 12
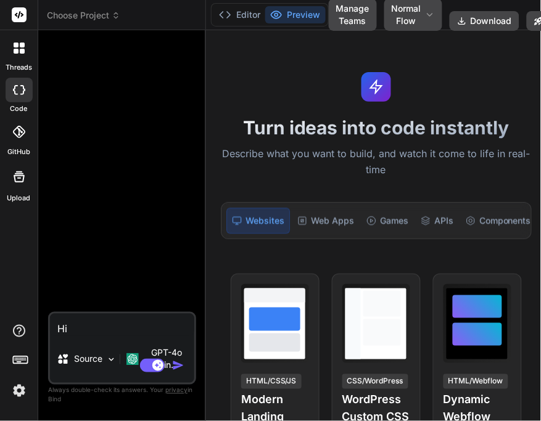
click at [176, 368] on img "button" at bounding box center [178, 366] width 12 height 12
type textarea "x"
